Goal: Navigation & Orientation: Find specific page/section

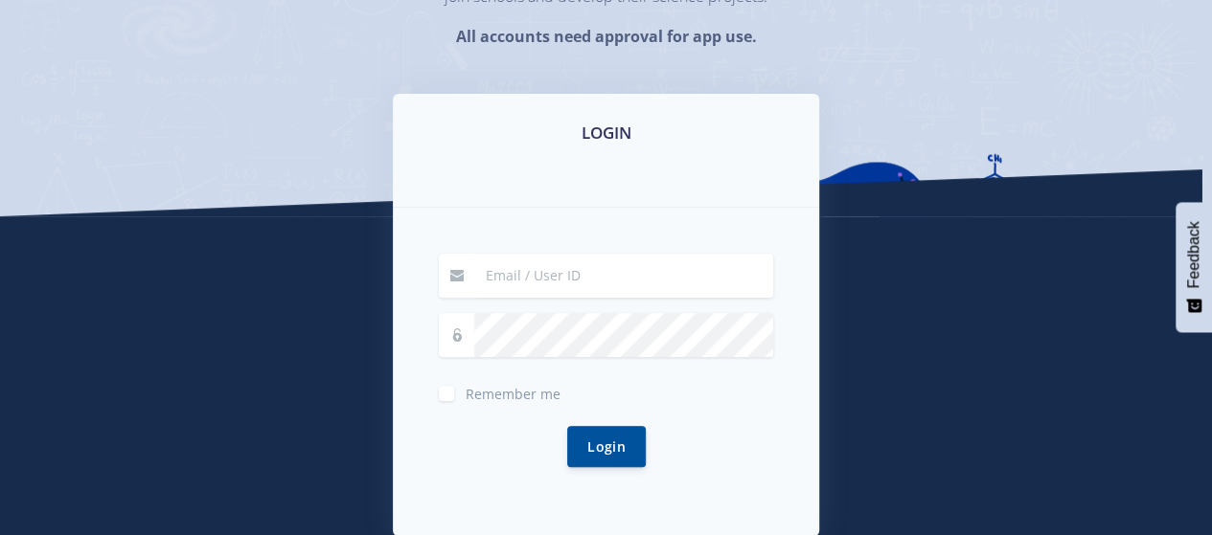
scroll to position [246, 0]
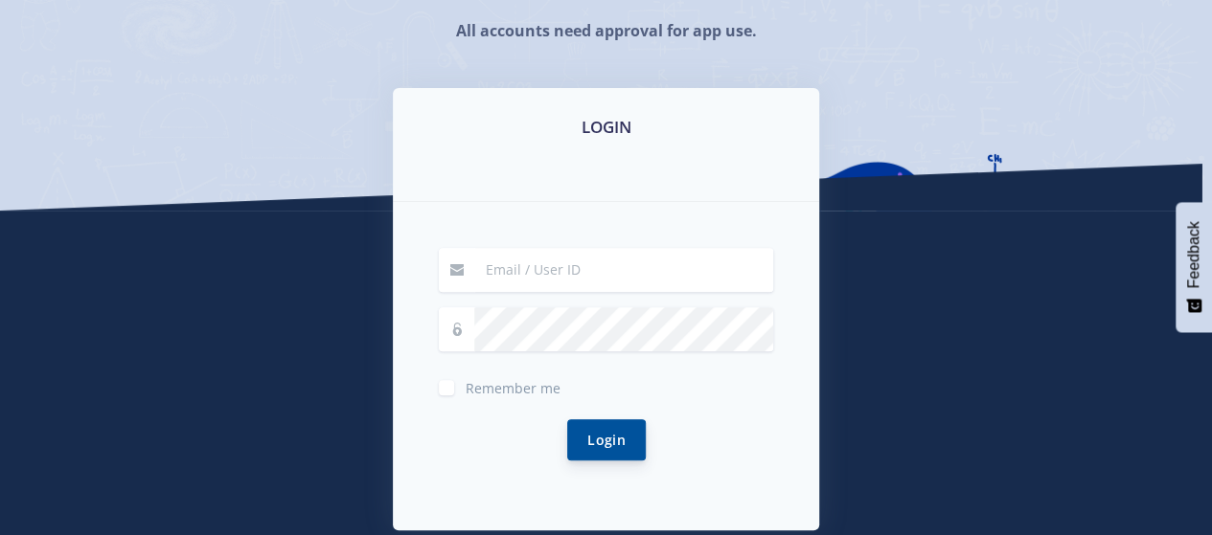
type input "olivia.barker@stmaryspta.co.za"
click at [603, 430] on button "Login" at bounding box center [606, 439] width 79 height 41
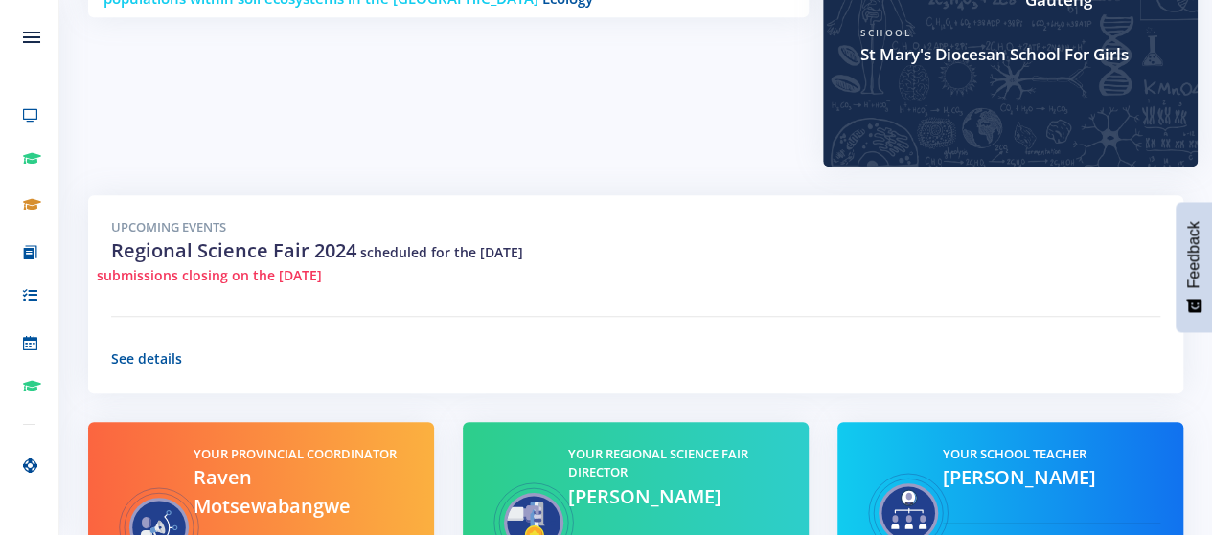
scroll to position [703, 0]
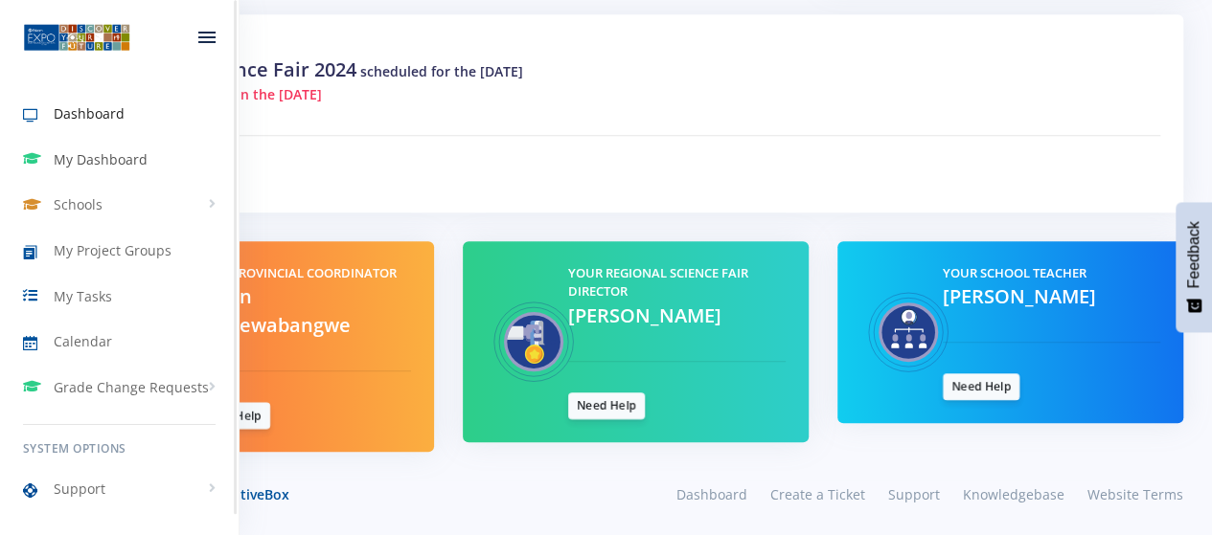
click at [96, 158] on span "My Dashboard" at bounding box center [101, 159] width 94 height 20
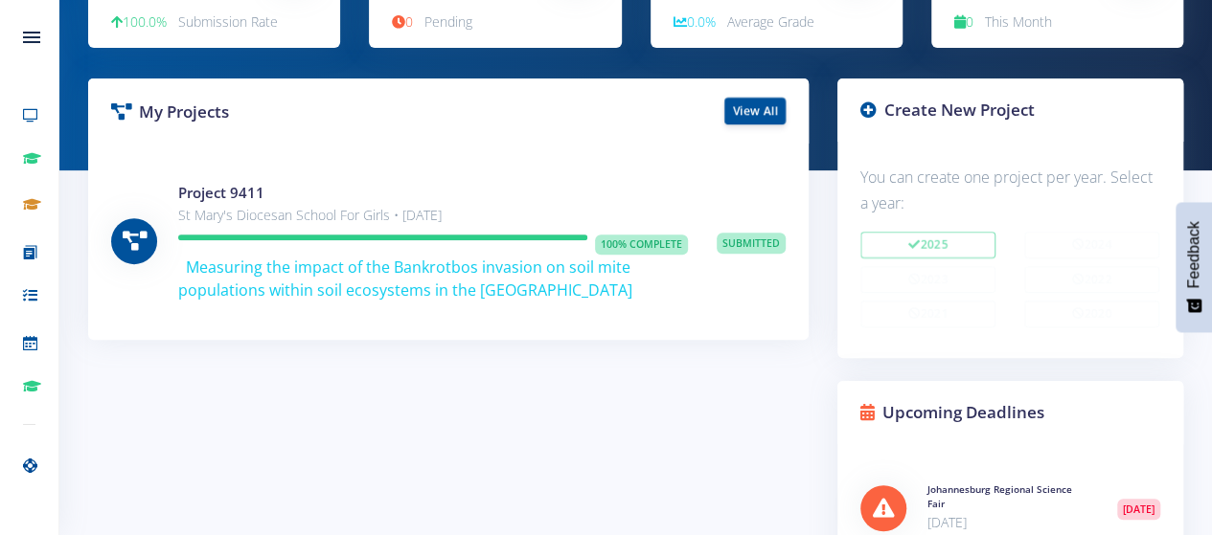
scroll to position [276, 0]
